Goal: Check status: Check status

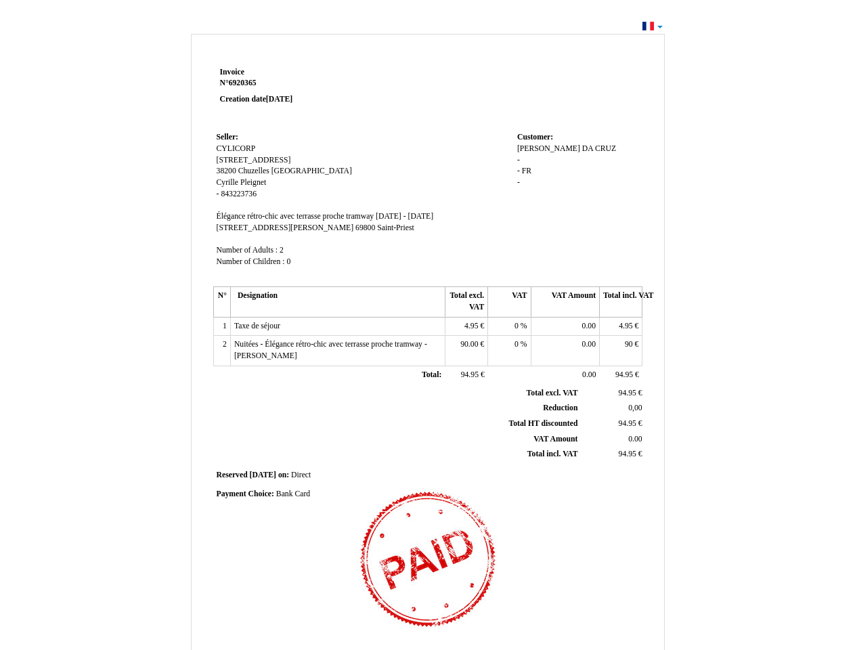
click at [232, 72] on span "Invoice" at bounding box center [232, 72] width 24 height 9
click at [244, 83] on span "6920365" at bounding box center [243, 83] width 28 height 9
click at [227, 137] on span "Seller:" at bounding box center [228, 137] width 22 height 9
click at [236, 148] on span "CYLICORP" at bounding box center [236, 148] width 39 height 9
click at [251, 160] on span "[STREET_ADDRESS]" at bounding box center [254, 160] width 74 height 9
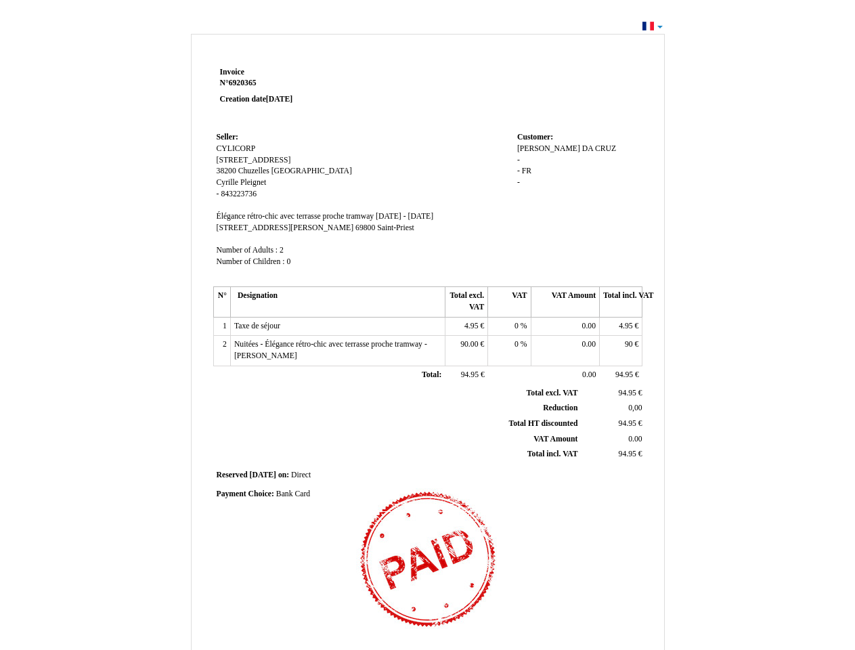
click at [227, 171] on span "38200" at bounding box center [227, 170] width 20 height 9
click at [254, 171] on span "Chuzelles" at bounding box center [253, 170] width 31 height 9
click at [282, 171] on span "[GEOGRAPHIC_DATA]" at bounding box center [311, 170] width 81 height 9
click at [228, 182] on span "Cyrille" at bounding box center [228, 182] width 22 height 9
click at [253, 182] on span "Pleignet" at bounding box center [253, 182] width 26 height 9
